Goal: Information Seeking & Learning: Understand process/instructions

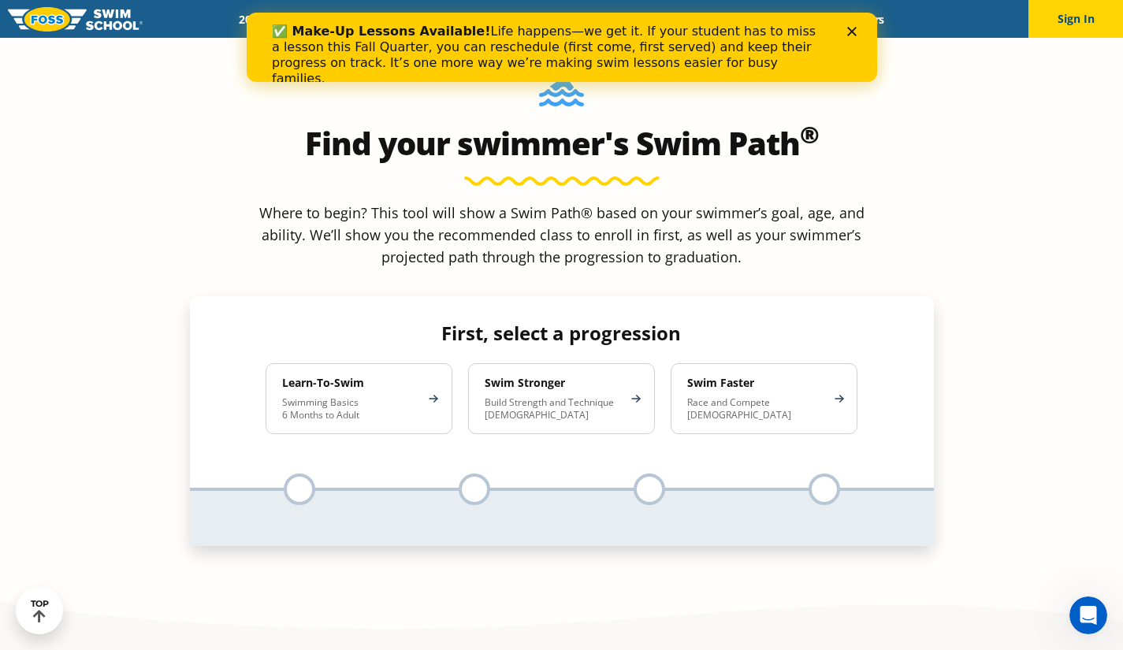
scroll to position [1451, 0]
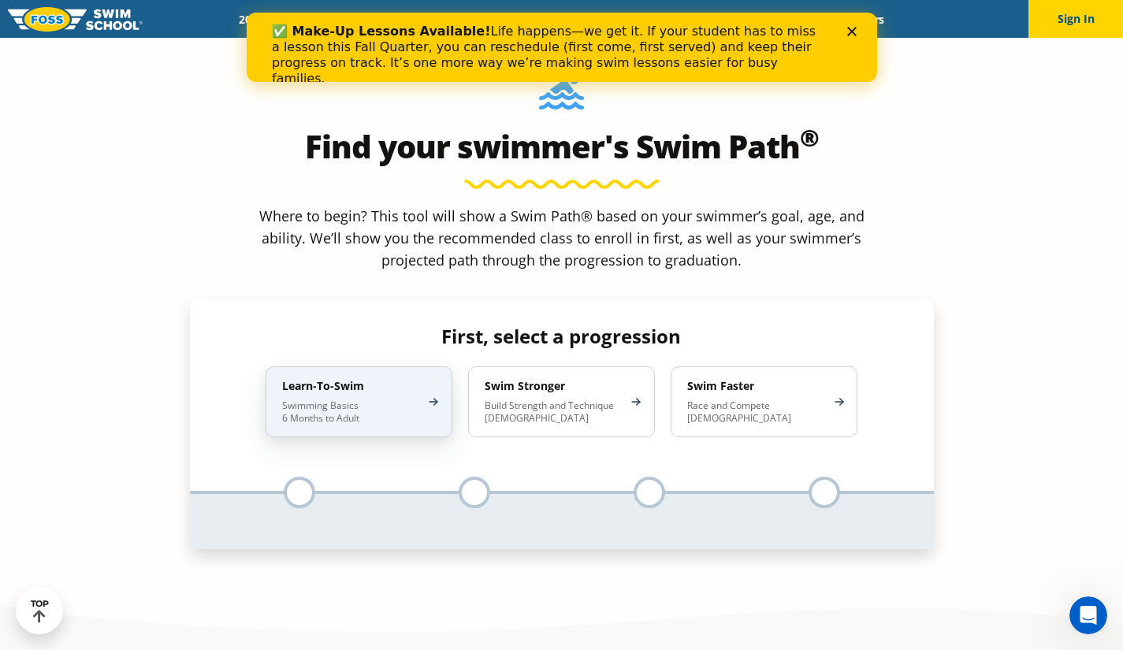
click at [369, 399] on p "Swimming Basics 6 Months to Adult" at bounding box center [351, 411] width 138 height 25
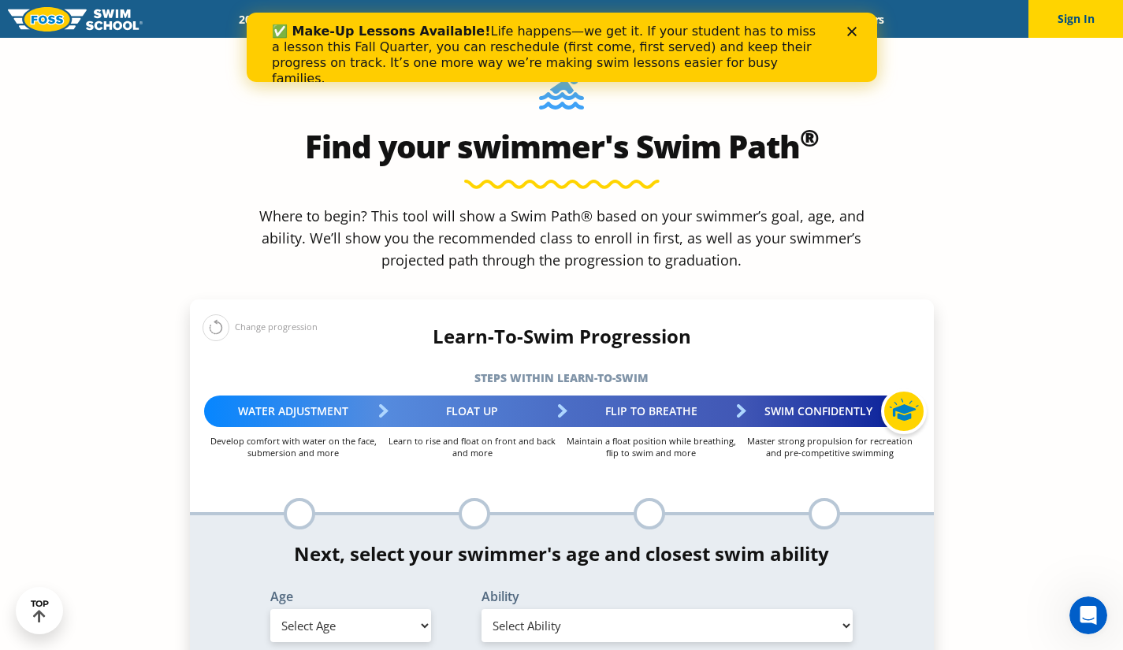
click at [397, 609] on select "Select Age [DEMOGRAPHIC_DATA] months - 1 year 1 year 2 years 3 years 4 years 5 …" at bounding box center [350, 625] width 161 height 33
select select "7-years"
click at [270, 609] on select "Select Age [DEMOGRAPHIC_DATA] months - 1 year 1 year 2 years 3 years 4 years 5 …" at bounding box center [350, 625] width 161 height 33
click at [573, 609] on select "Select Ability First in-water experience When in the water, reliant on a life j…" at bounding box center [667, 625] width 372 height 33
select select "7-years-when-in-the-water-reliant-on-a-life-jacket-or-floatation-device"
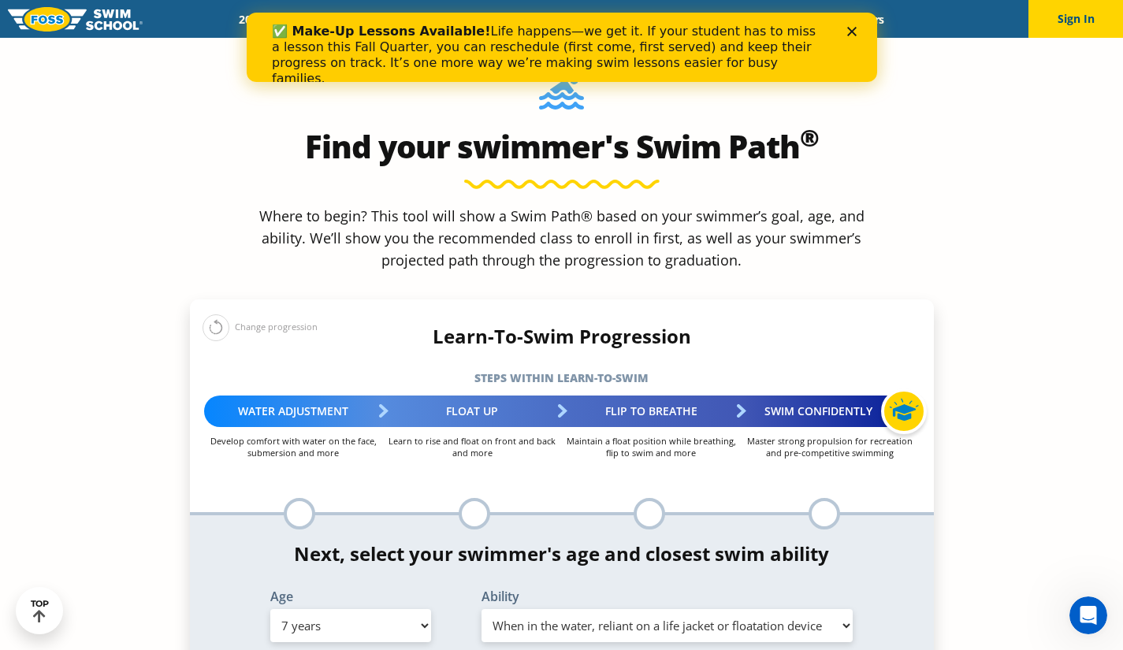
click at [481, 609] on select "Select Ability First in-water experience When in the water, reliant on a life j…" at bounding box center [667, 625] width 372 height 33
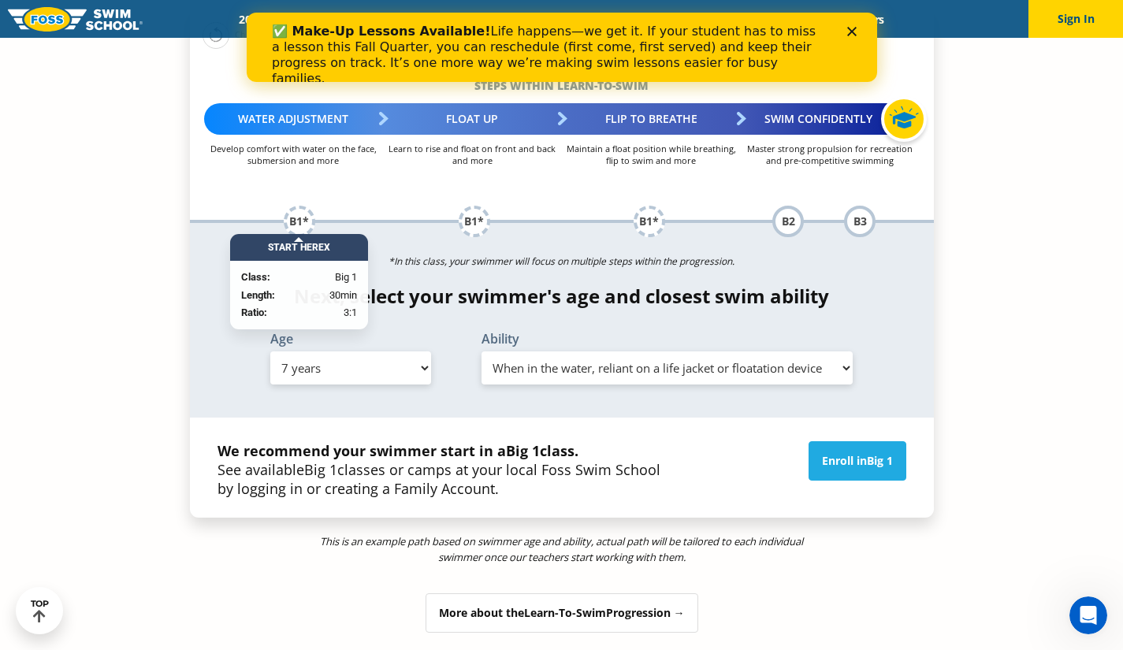
scroll to position [1591, 0]
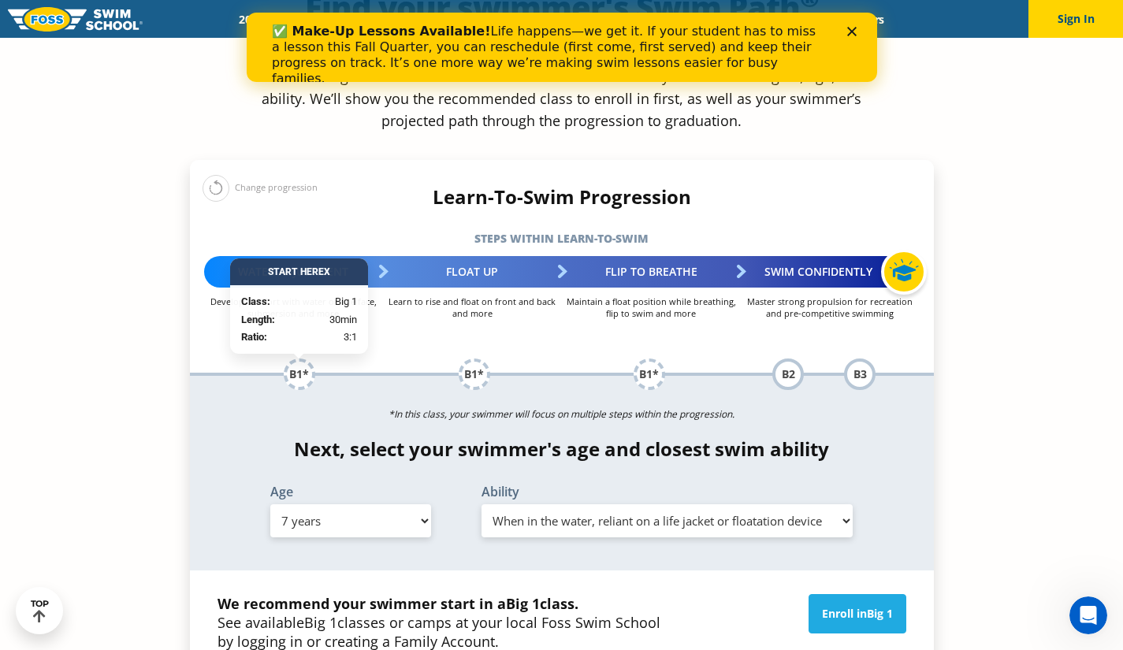
click at [416, 504] on select "Select Age [DEMOGRAPHIC_DATA] months - 1 year 1 year 2 years 3 years 4 years 5 …" at bounding box center [350, 520] width 161 height 33
click at [270, 504] on select "Select Age [DEMOGRAPHIC_DATA] months - 1 year 1 year 2 years 3 years 4 years 5 …" at bounding box center [350, 520] width 161 height 33
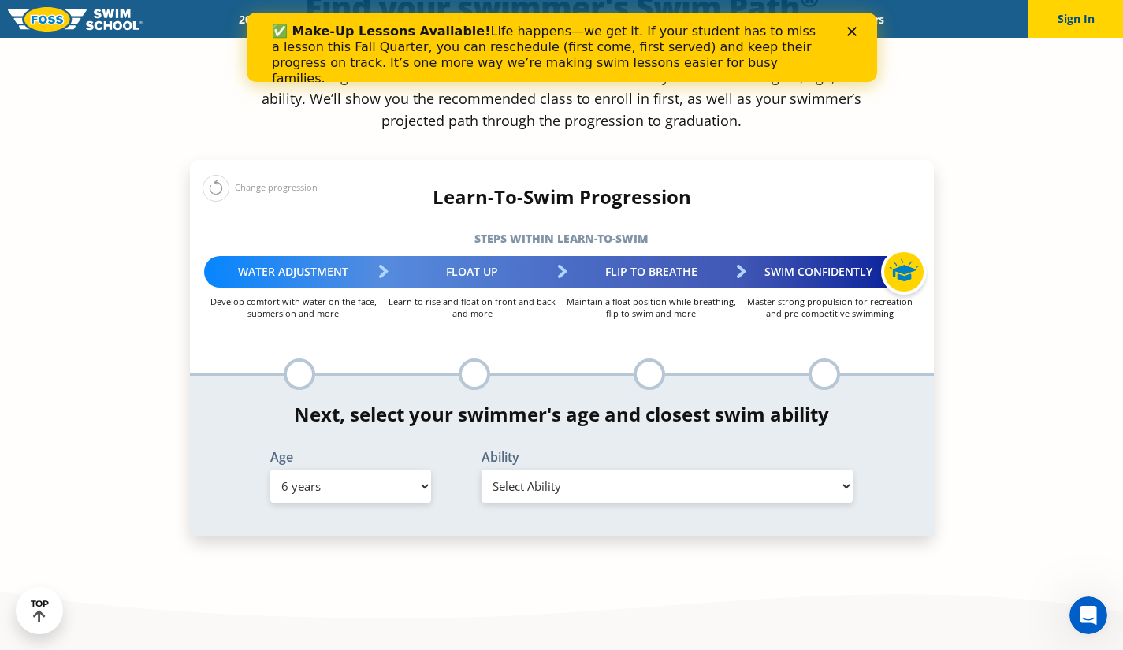
click at [407, 470] on select "Select Age [DEMOGRAPHIC_DATA] months - 1 year 1 year 2 years 3 years 4 years 5 …" at bounding box center [350, 486] width 161 height 33
select select "7-years"
click at [270, 470] on select "Select Age [DEMOGRAPHIC_DATA] months - 1 year 1 year 2 years 3 years 4 years 5 …" at bounding box center [350, 486] width 161 height 33
click at [533, 470] on select "Select Ability First in-water experience When in the water, reliant on a life j…" at bounding box center [667, 486] width 372 height 33
click at [481, 470] on select "Select Ability First in-water experience When in the water, reliant on a life j…" at bounding box center [667, 486] width 372 height 33
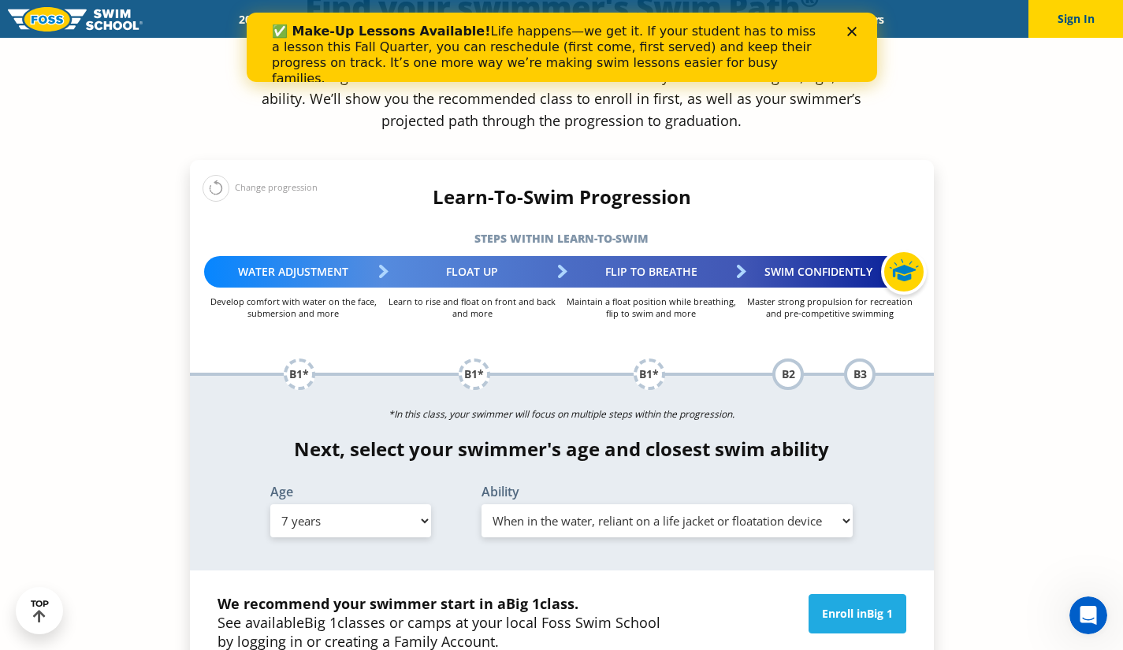
click at [619, 504] on select "Select Ability First in-water experience When in the water, reliant on a life j…" at bounding box center [667, 520] width 372 height 33
click at [481, 504] on select "Select Ability First in-water experience When in the water, reliant on a life j…" at bounding box center [667, 520] width 372 height 33
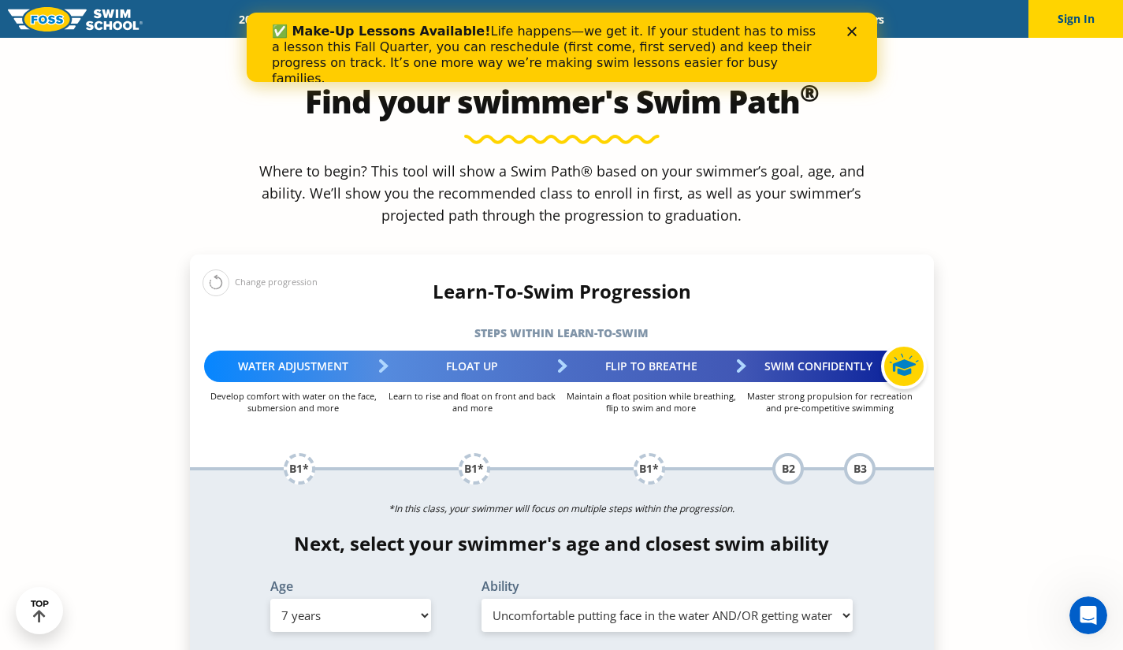
scroll to position [1500, 0]
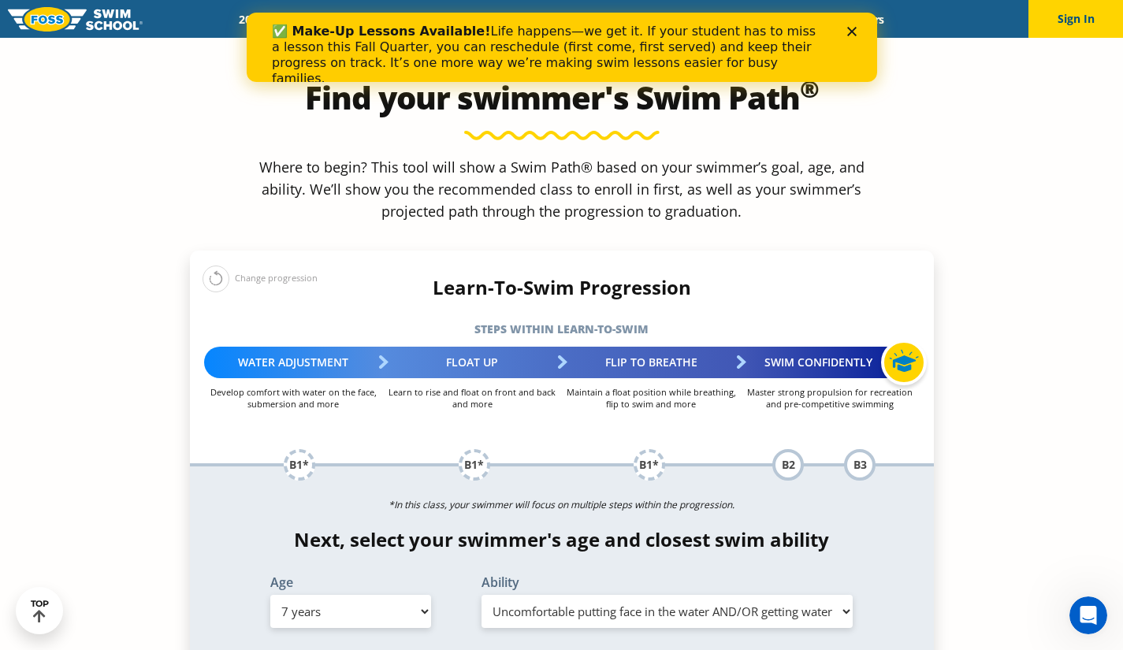
click at [847, 35] on polygon "Close" at bounding box center [850, 31] width 9 height 9
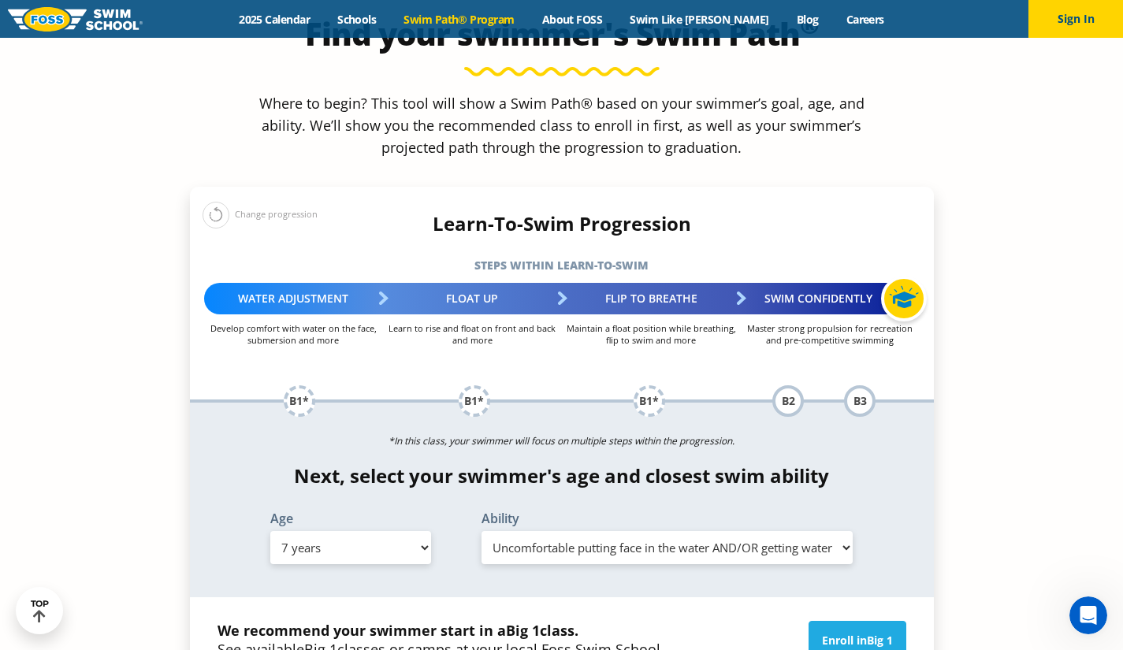
scroll to position [1565, 0]
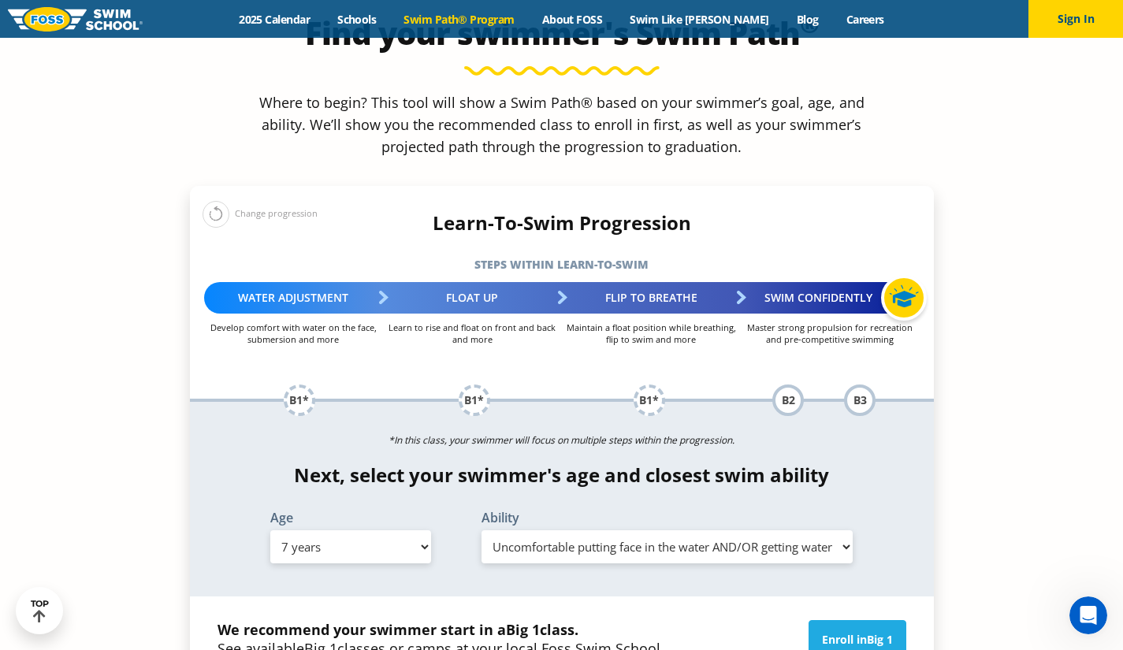
click at [416, 530] on select "Select Age [DEMOGRAPHIC_DATA] months - 1 year 1 year 2 years 3 years 4 years 5 …" at bounding box center [350, 546] width 161 height 33
click at [270, 530] on select "Select Age [DEMOGRAPHIC_DATA] months - 1 year 1 year 2 years 3 years 4 years 5 …" at bounding box center [350, 546] width 161 height 33
click at [548, 530] on select "Select Ability First in-water experience When in the water, reliant on a life j…" at bounding box center [667, 546] width 372 height 33
click at [481, 530] on select "Select Ability First in-water experience When in the water, reliant on a life j…" at bounding box center [667, 546] width 372 height 33
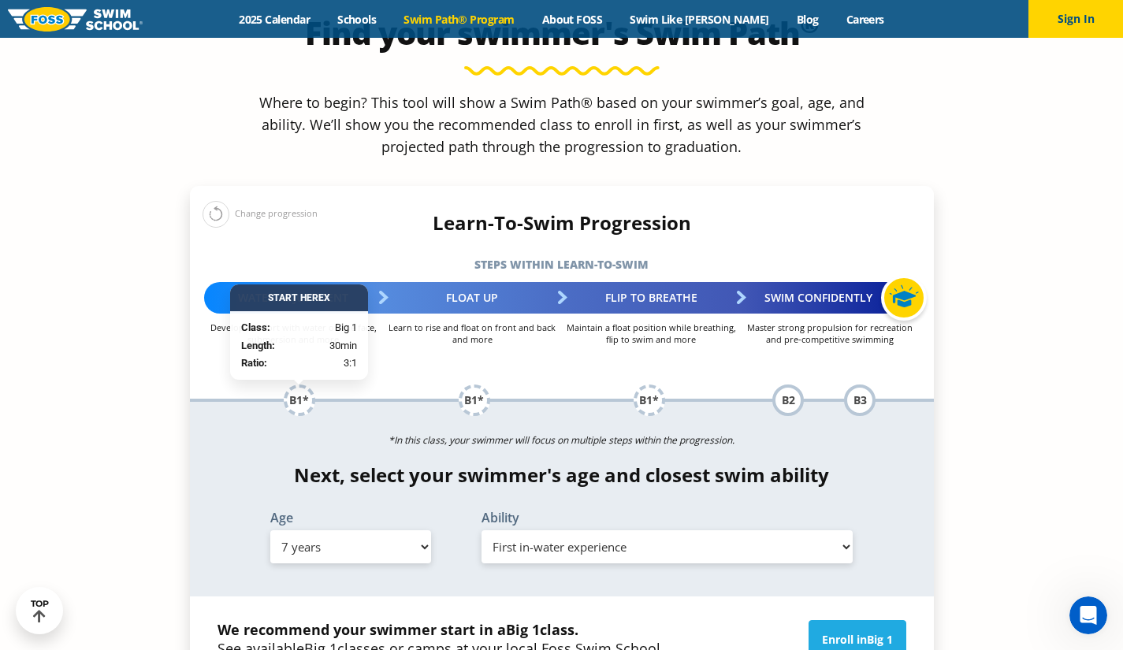
click at [670, 530] on select "Select Ability First in-water experience When in the water, reliant on a life j…" at bounding box center [667, 546] width 372 height 33
click at [481, 530] on select "Select Ability First in-water experience When in the water, reliant on a life j…" at bounding box center [667, 546] width 372 height 33
click at [570, 530] on select "Select Ability First in-water experience When in the water, reliant on a life j…" at bounding box center [667, 546] width 372 height 33
click at [481, 530] on select "Select Ability First in-water experience When in the water, reliant on a life j…" at bounding box center [667, 546] width 372 height 33
click at [563, 530] on select "Select Ability First in-water experience When in the water, reliant on a life j…" at bounding box center [667, 546] width 372 height 33
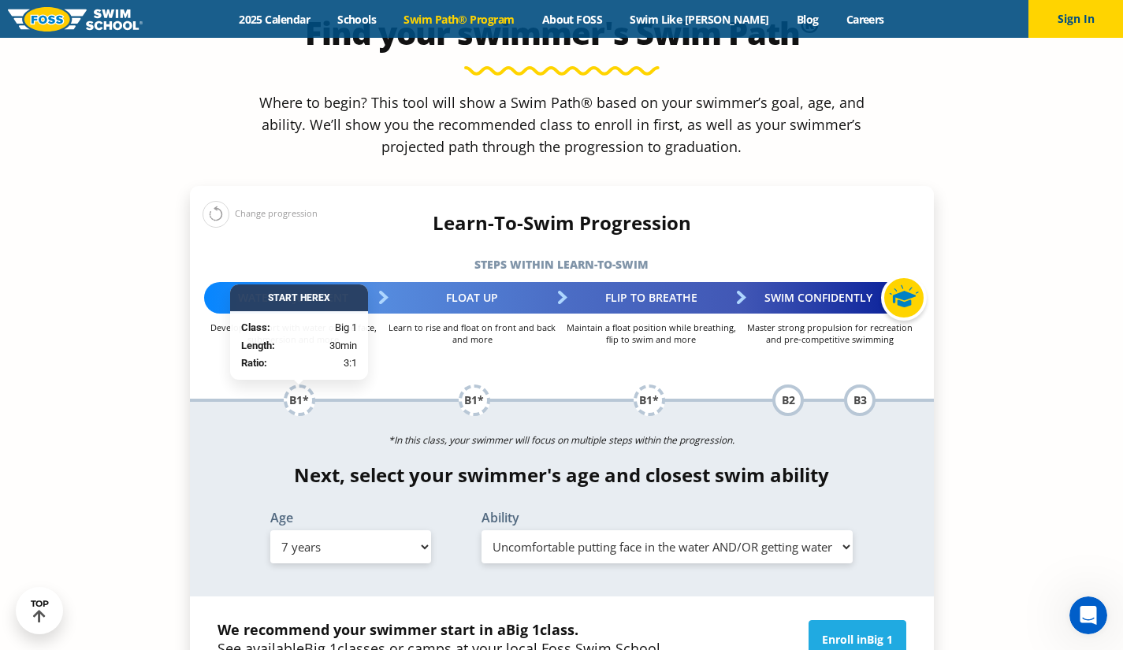
click at [481, 530] on select "Select Ability First in-water experience When in the water, reliant on a life j…" at bounding box center [667, 546] width 372 height 33
click at [585, 530] on select "Select Ability First in-water experience When in the water, reliant on a life j…" at bounding box center [667, 546] width 372 height 33
select select "7-years-first-in-water-experience"
click at [481, 530] on select "Select Ability First in-water experience When in the water, reliant on a life j…" at bounding box center [667, 546] width 372 height 33
click at [411, 530] on select "Select Age [DEMOGRAPHIC_DATA] months - 1 year 1 year 2 years 3 years 4 years 5 …" at bounding box center [350, 546] width 161 height 33
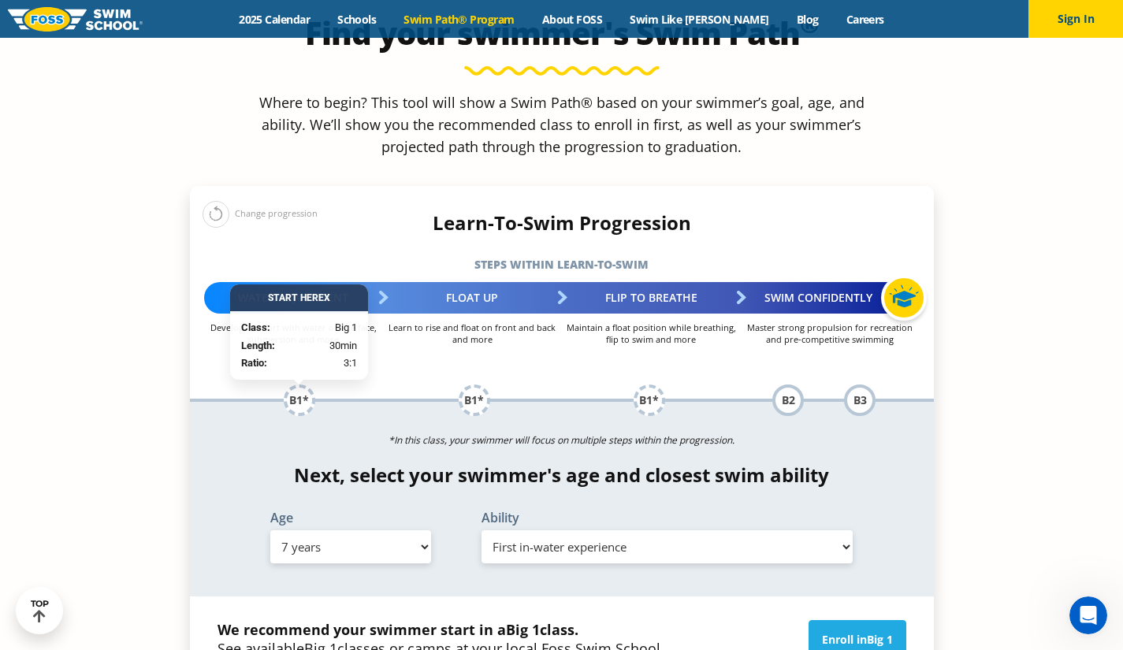
select select "5-years"
click at [270, 530] on select "Select Age [DEMOGRAPHIC_DATA] months - 1 year 1 year 2 years 3 years 4 years 5 …" at bounding box center [350, 546] width 161 height 33
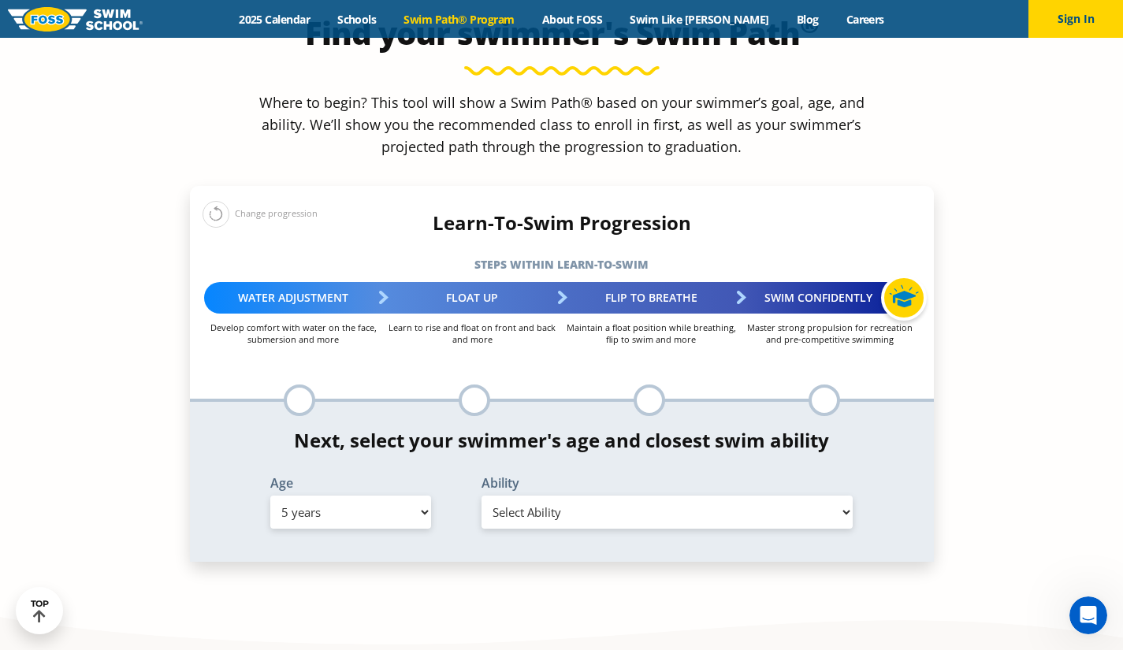
click at [514, 496] on select "Select Ability First in-water experience When in the water, reliant on a life j…" at bounding box center [667, 512] width 372 height 33
select select "5-years-first-in-water-experience"
click at [481, 496] on select "Select Ability First in-water experience When in the water, reliant on a life j…" at bounding box center [667, 512] width 372 height 33
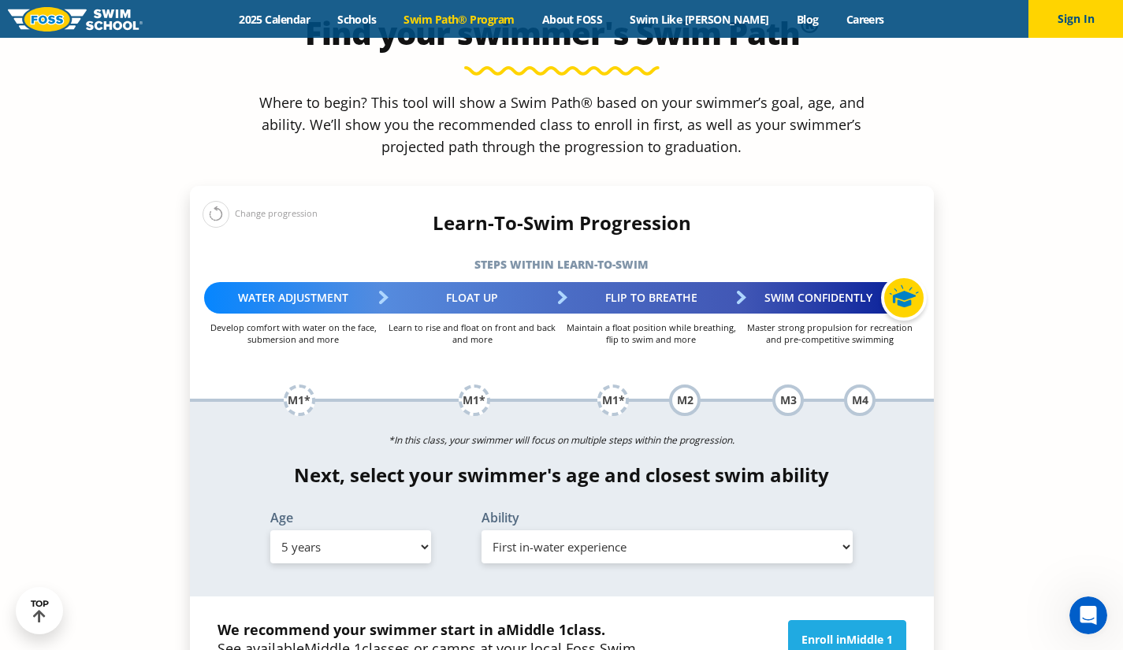
click at [425, 530] on select "Select Age [DEMOGRAPHIC_DATA] months - 1 year 1 year 2 years 3 years 4 years 5 …" at bounding box center [350, 546] width 161 height 33
select select "3-years"
click at [270, 530] on select "Select Age [DEMOGRAPHIC_DATA] months - 1 year 1 year 2 years 3 years 4 years 5 …" at bounding box center [350, 546] width 161 height 33
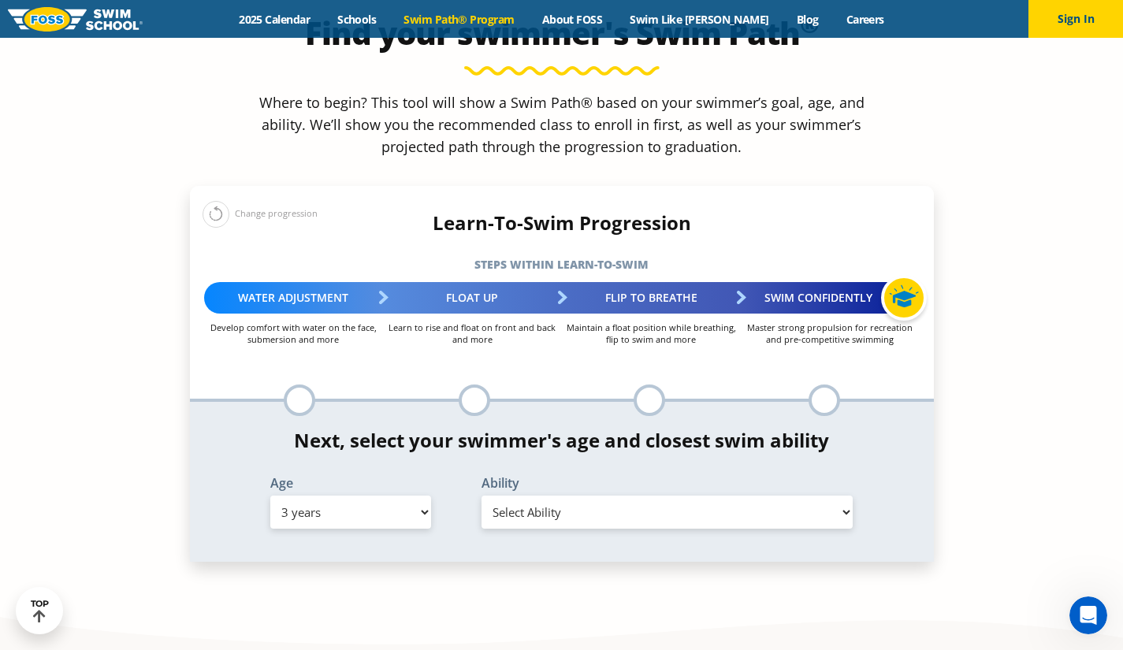
click at [514, 496] on select "Select Ability First in-water experience When in the water, reliant on a life j…" at bounding box center [667, 512] width 372 height 33
select select "3-years-first-in-water-experience"
click at [481, 496] on select "Select Ability First in-water experience When in the water, reliant on a life j…" at bounding box center [667, 512] width 372 height 33
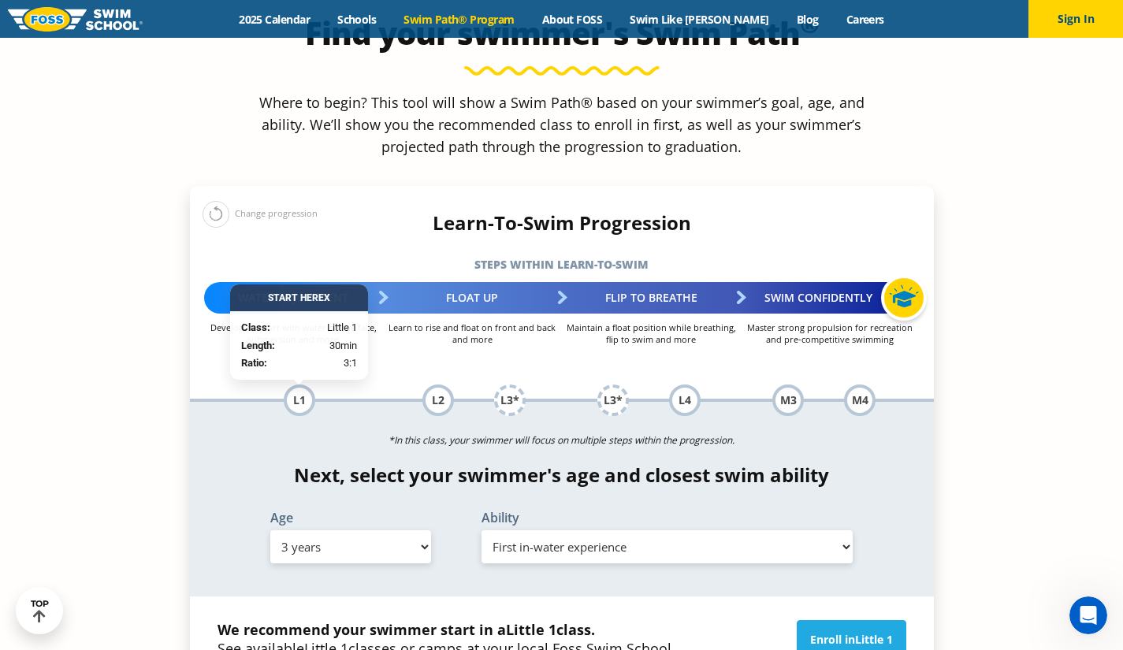
click at [417, 530] on select "Select Age [DEMOGRAPHIC_DATA] months - 1 year 1 year 2 years 3 years 4 years 5 …" at bounding box center [350, 546] width 161 height 33
select select "7-years"
click at [270, 530] on select "Select Age [DEMOGRAPHIC_DATA] months - 1 year 1 year 2 years 3 years 4 years 5 …" at bounding box center [350, 546] width 161 height 33
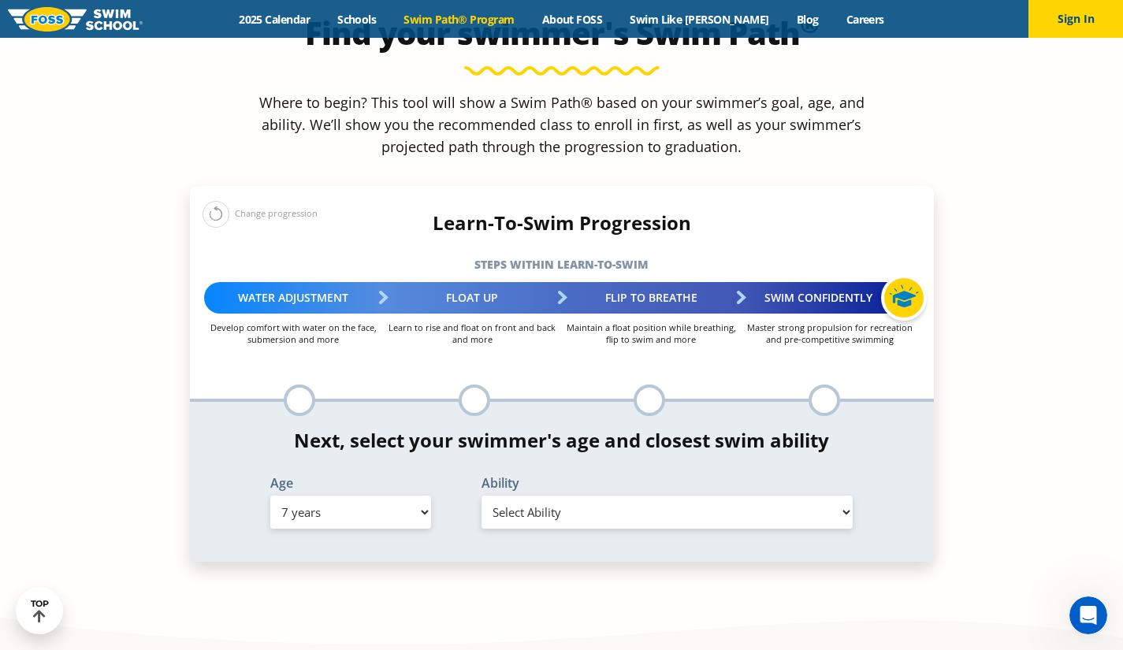
click at [522, 496] on select "Select Ability First in-water experience When in the water, reliant on a life j…" at bounding box center [667, 512] width 372 height 33
select select "7-years-uncomfortable-putting-face-in-the-water-andor-getting-water-on-ears-whi…"
click at [481, 496] on select "Select Ability First in-water experience When in the water, reliant on a life j…" at bounding box center [667, 512] width 372 height 33
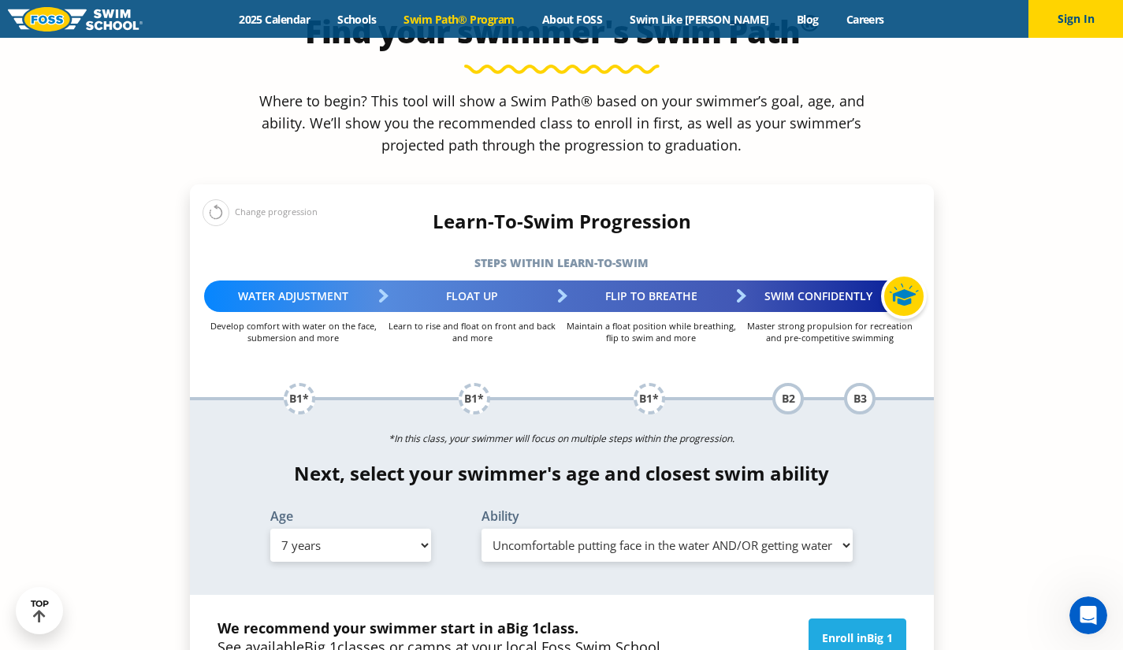
scroll to position [1567, 0]
